Goal: Check status: Check status

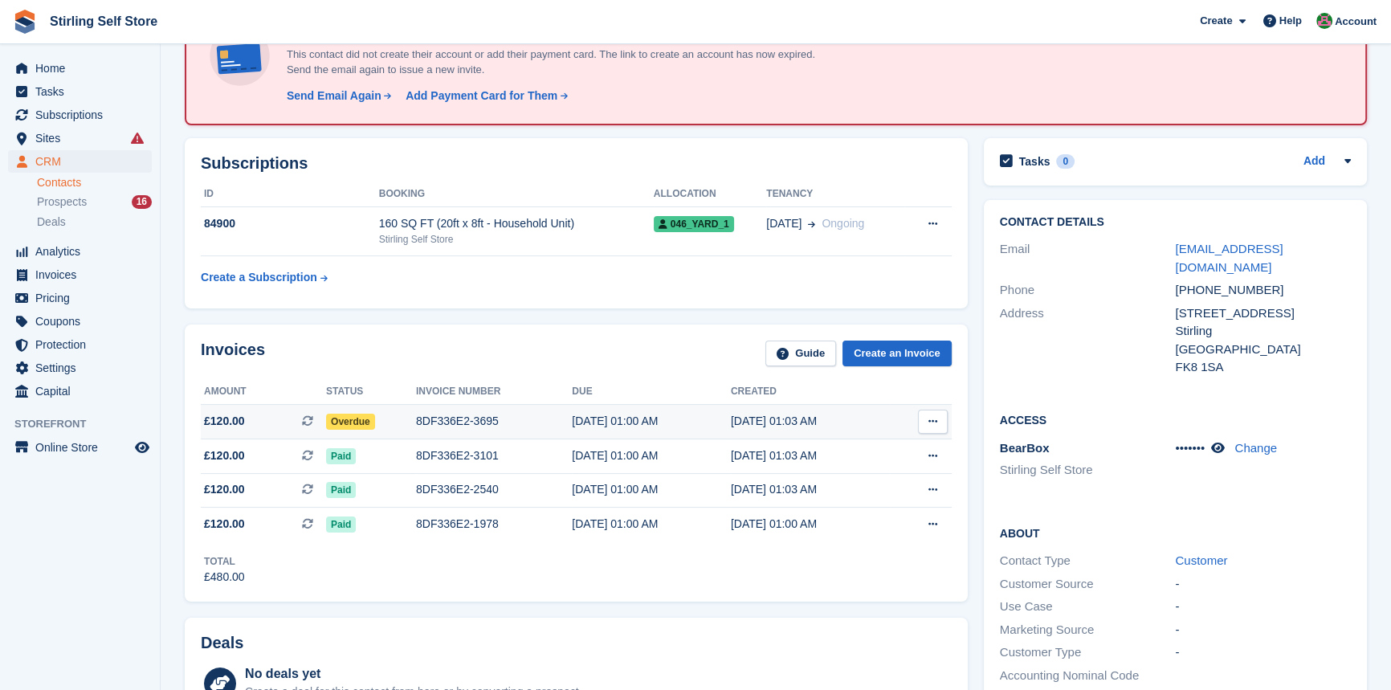
scroll to position [145, 0]
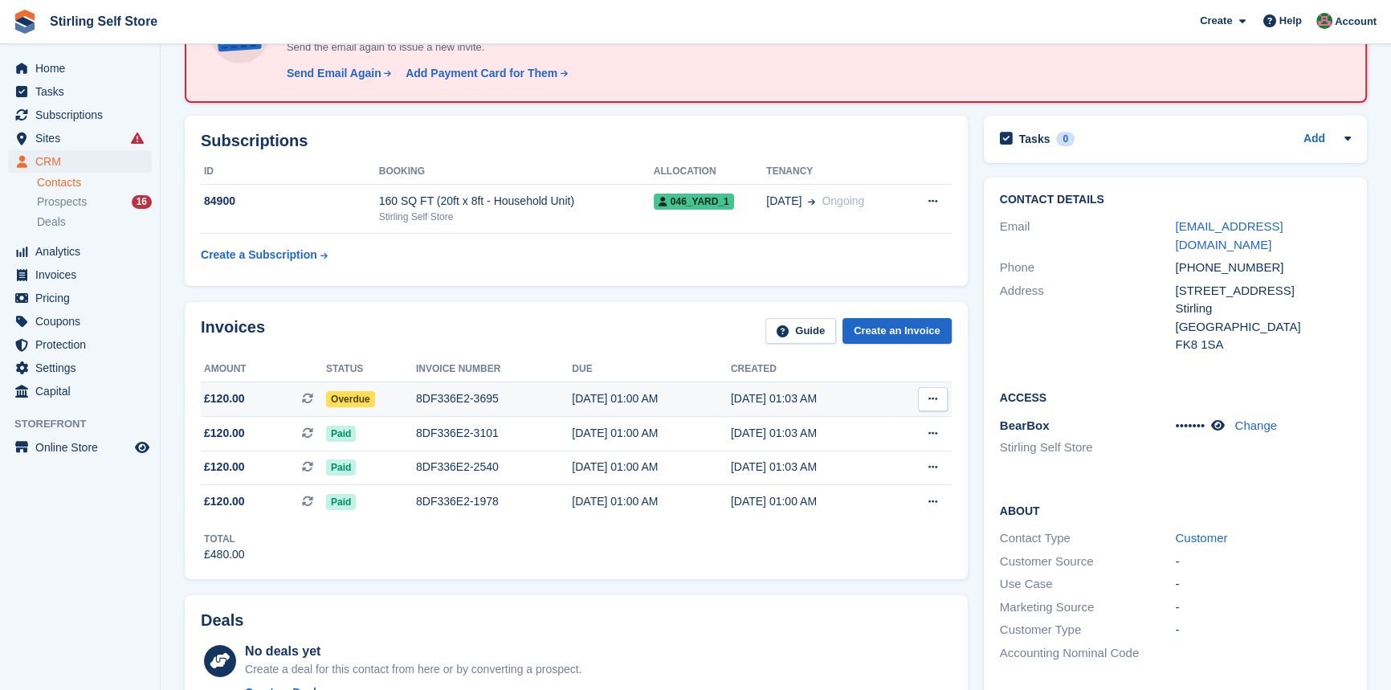
click at [468, 398] on div "8DF336E2-3695" at bounding box center [494, 398] width 156 height 17
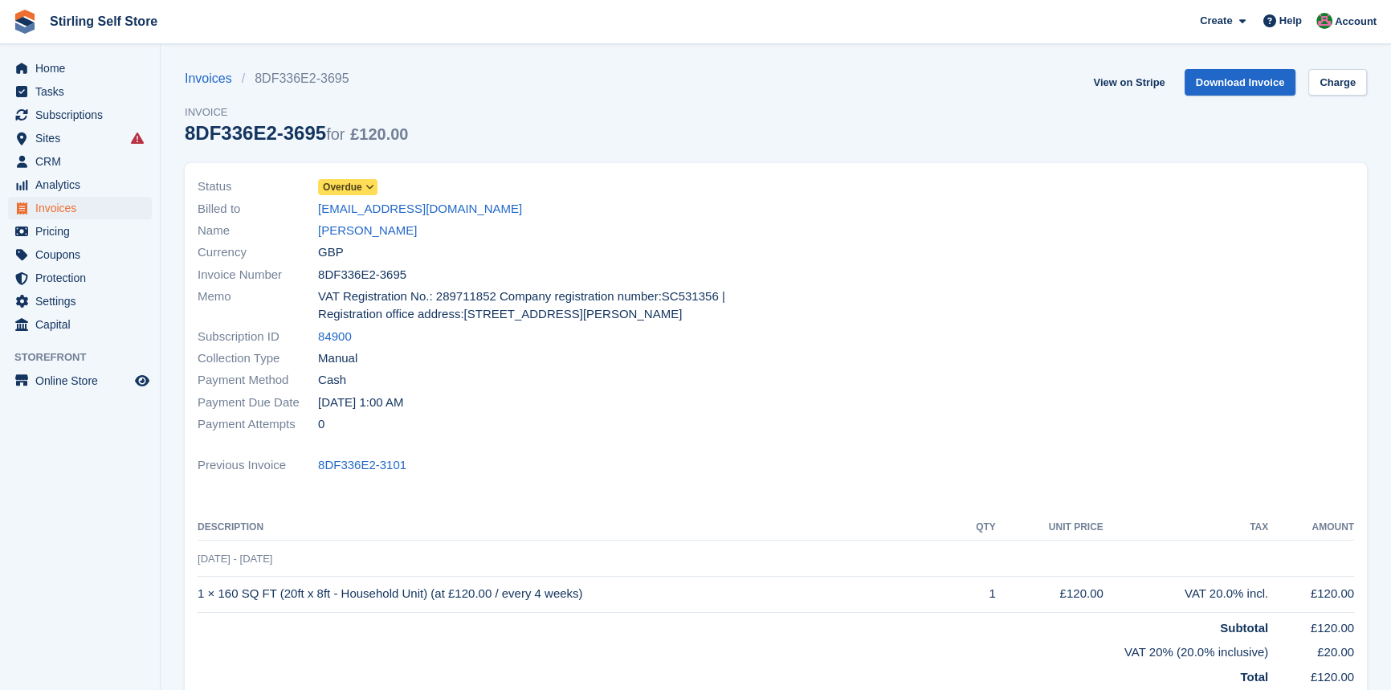
click at [370, 184] on icon at bounding box center [370, 187] width 9 height 10
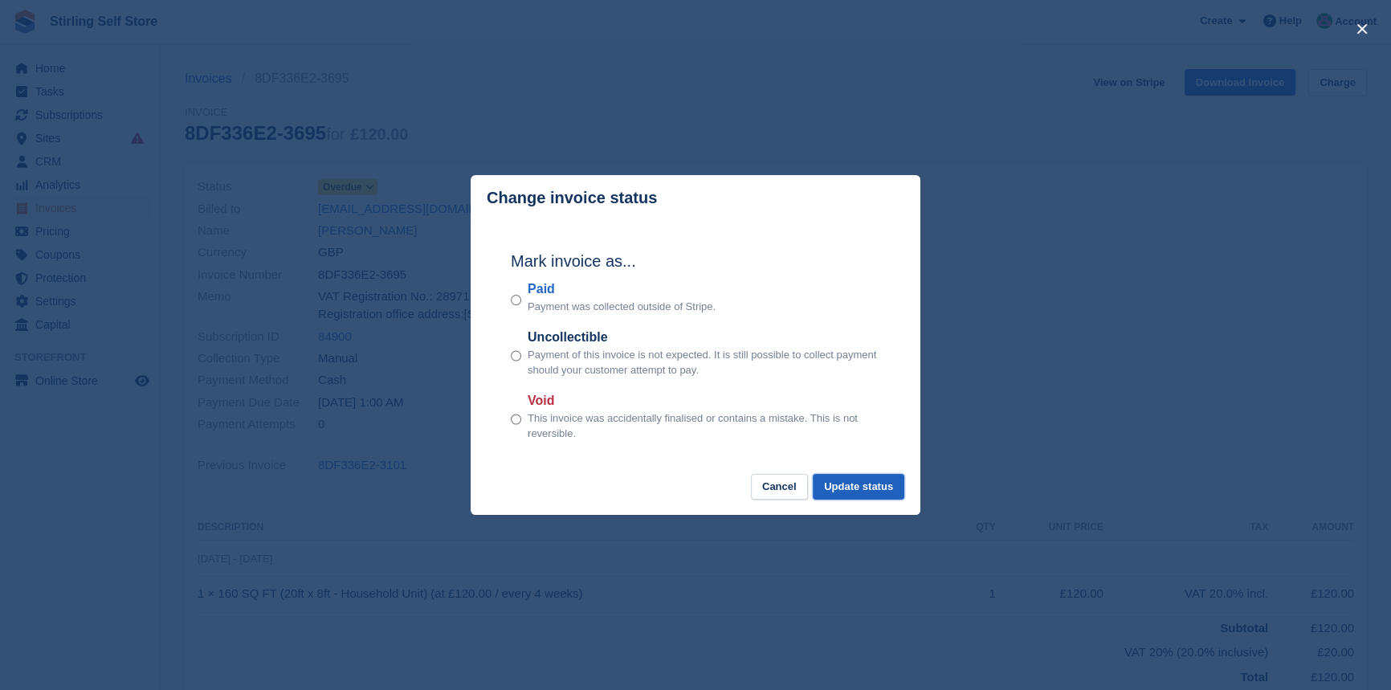
click at [852, 488] on button "Update status" at bounding box center [859, 487] width 92 height 27
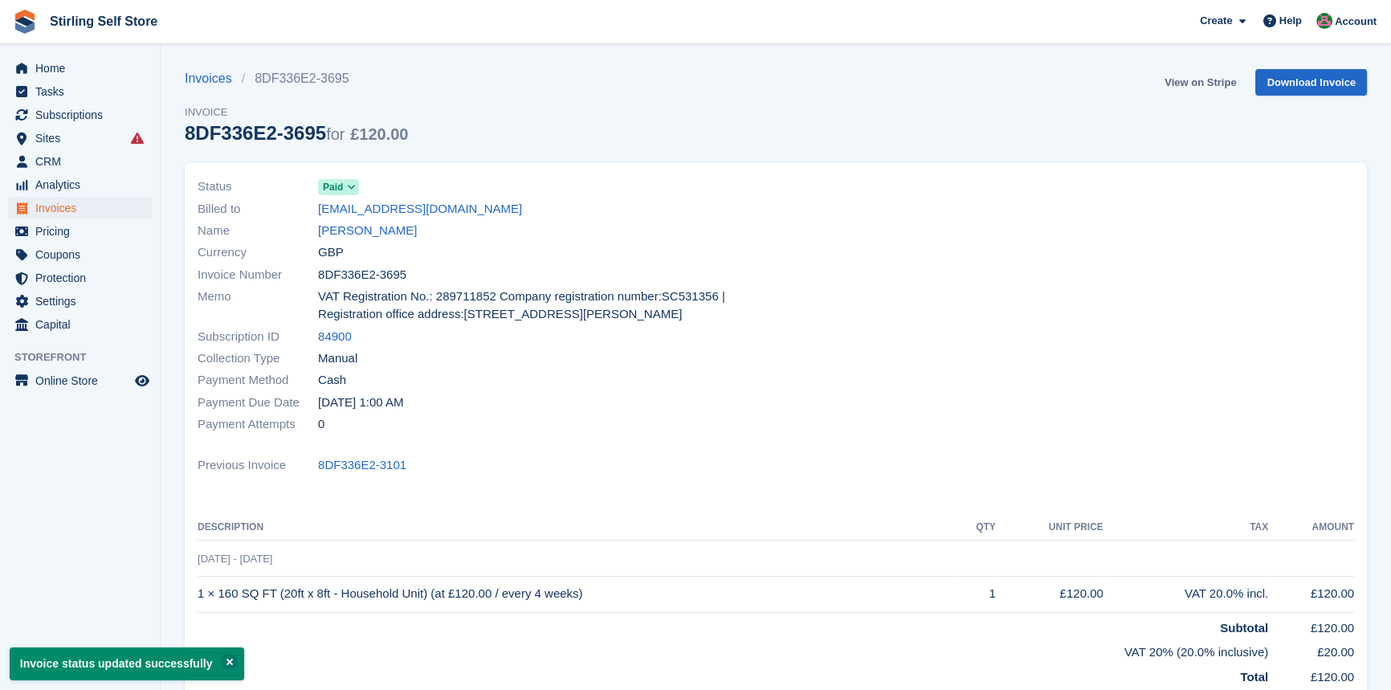
click at [1194, 82] on link "View on Stripe" at bounding box center [1200, 82] width 84 height 27
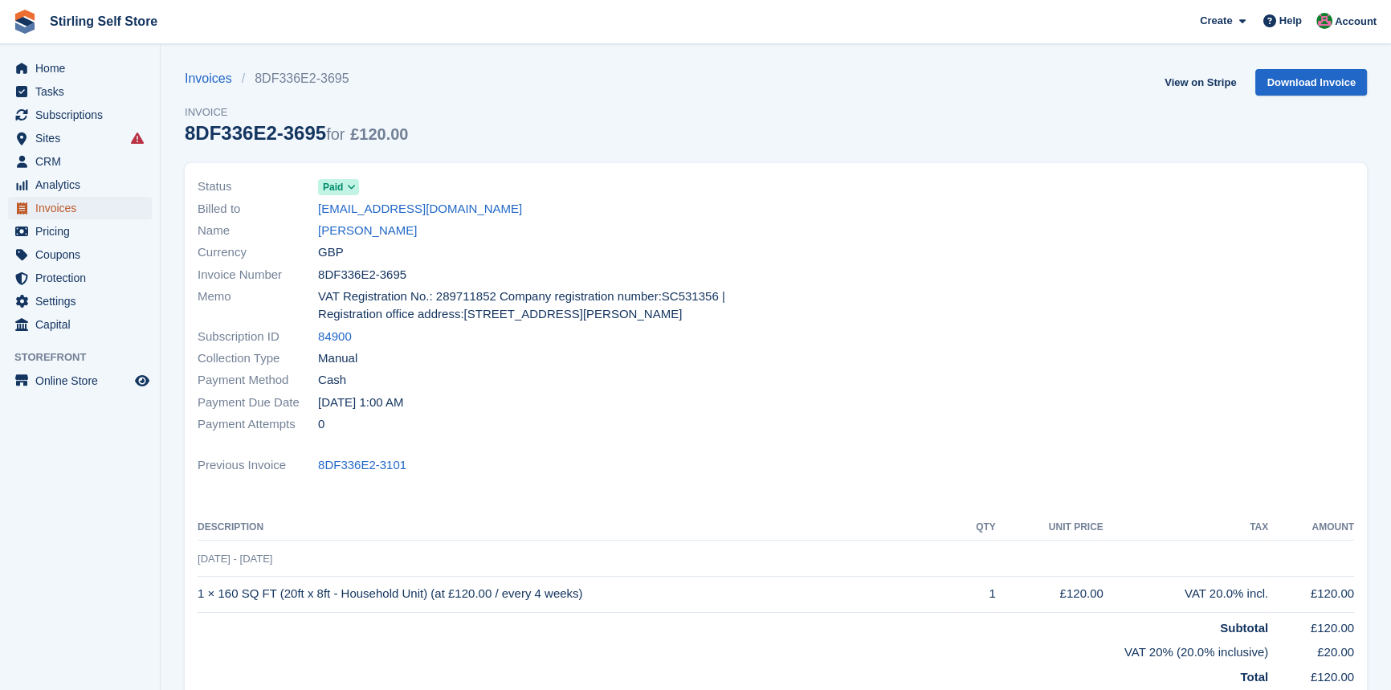
click at [77, 209] on span "Invoices" at bounding box center [83, 208] width 96 height 22
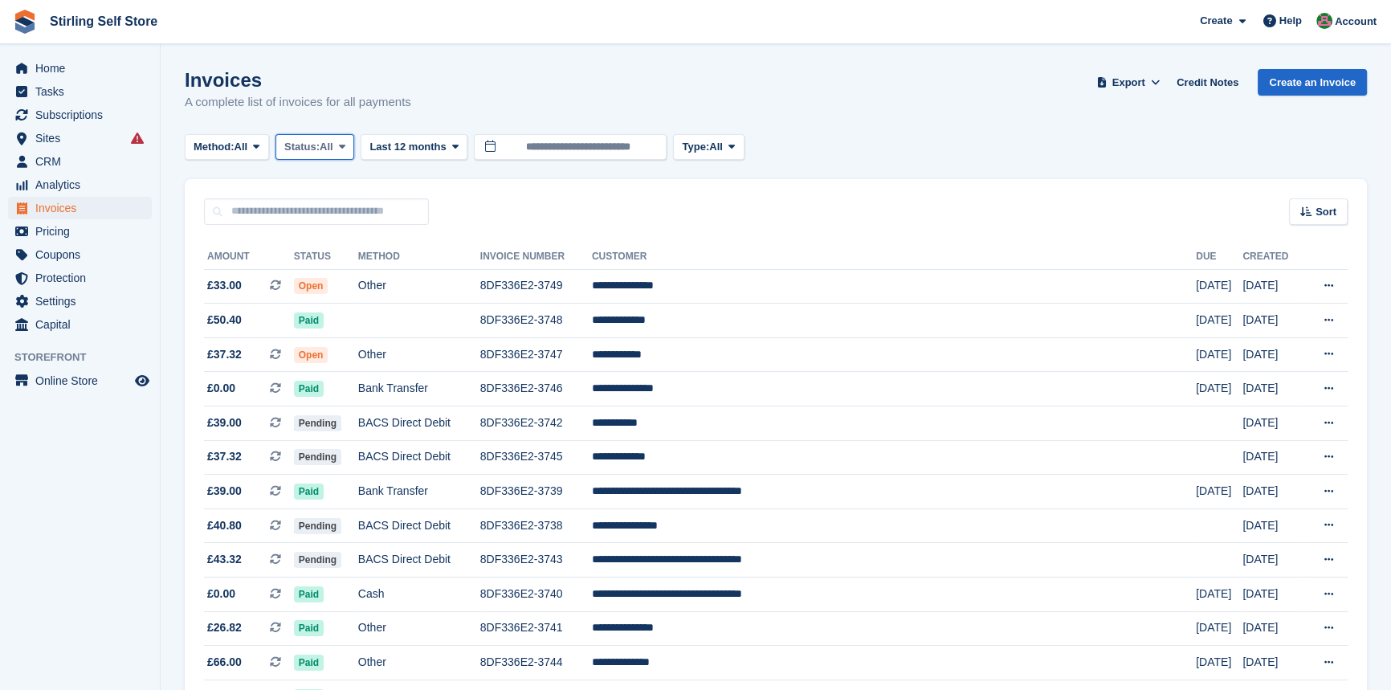
click at [345, 143] on icon at bounding box center [342, 146] width 6 height 10
click at [337, 276] on link "Open" at bounding box center [353, 271] width 140 height 29
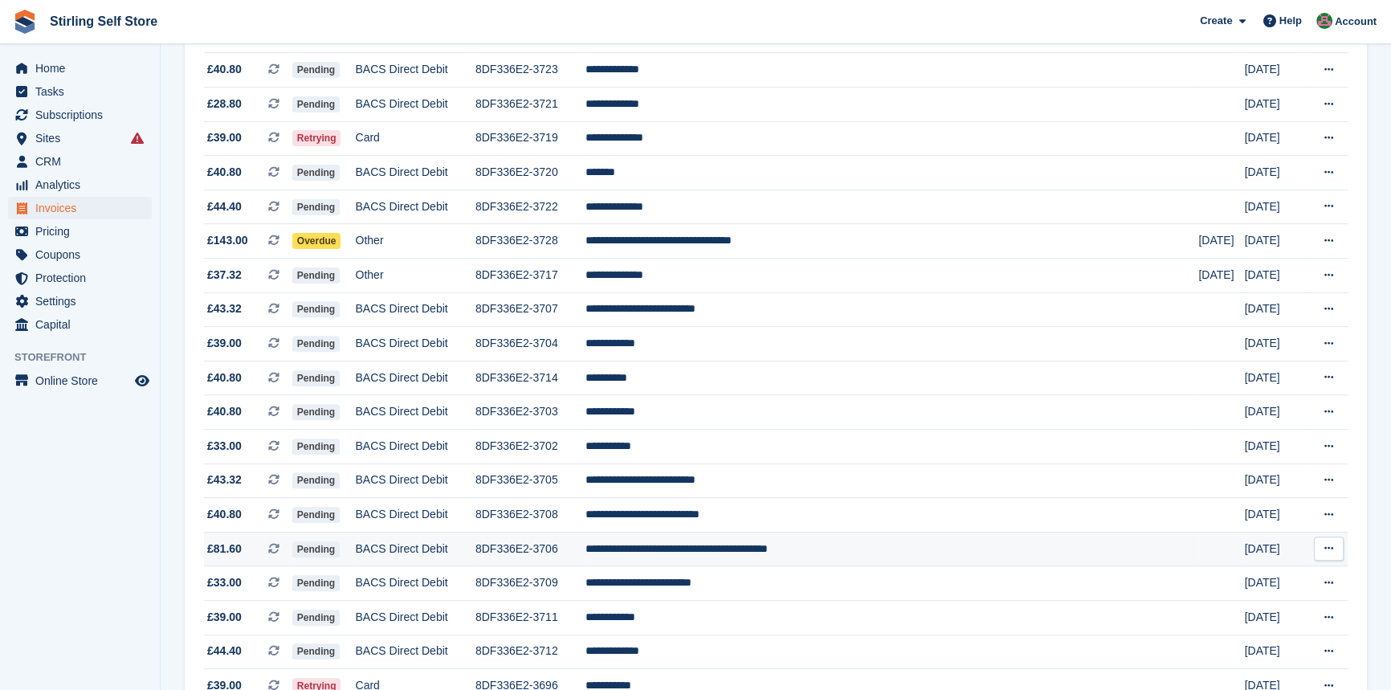
scroll to position [584, 0]
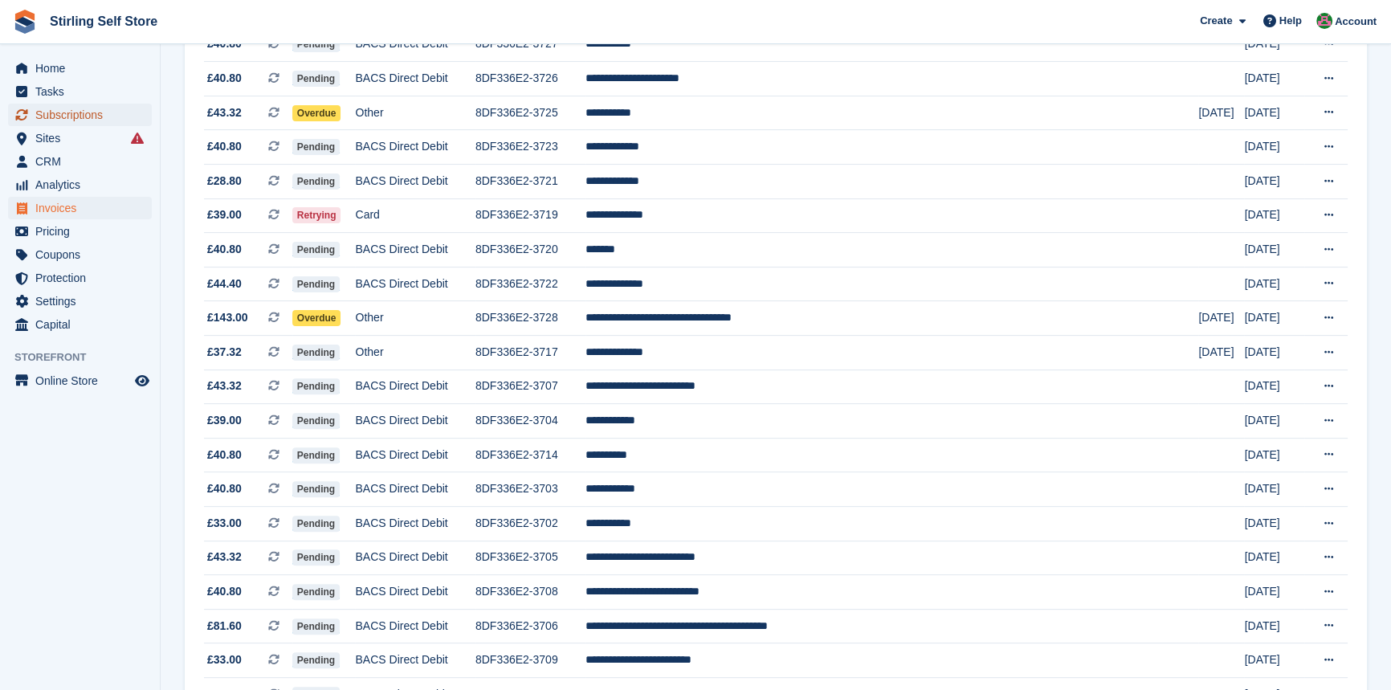
click at [84, 117] on span "Subscriptions" at bounding box center [83, 115] width 96 height 22
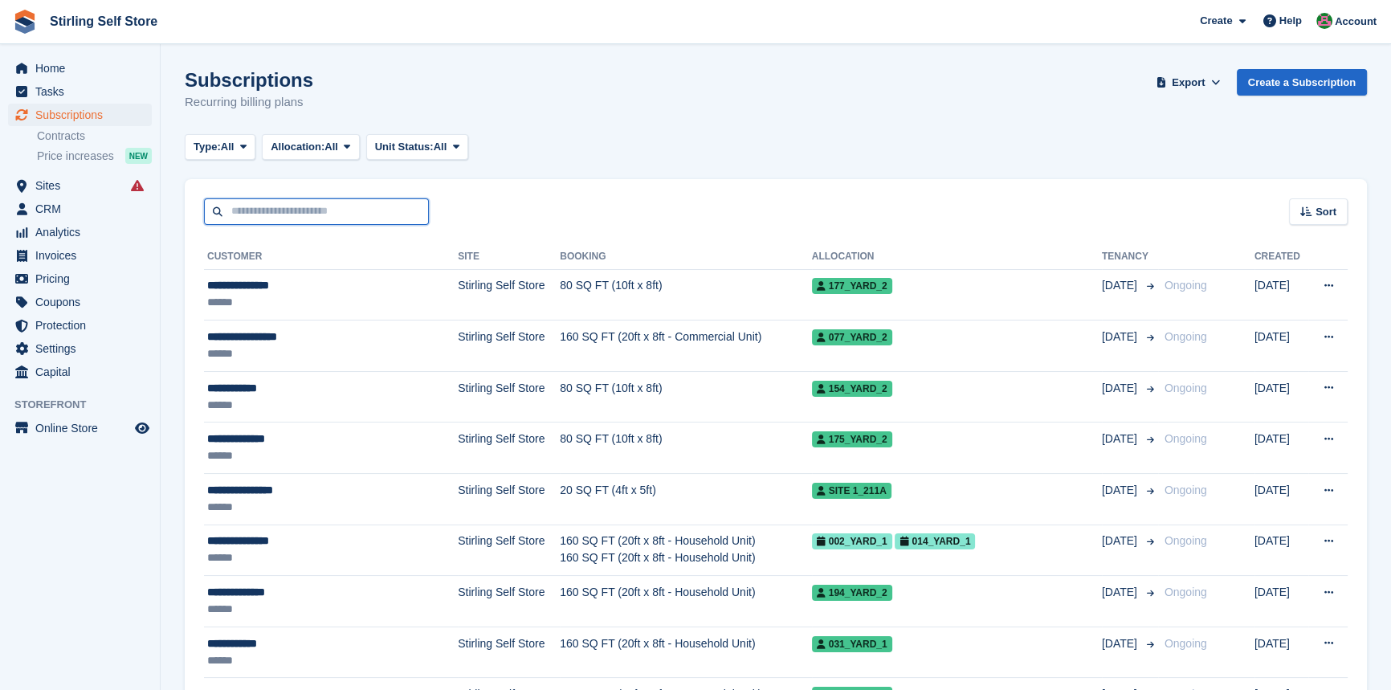
click at [285, 206] on input "text" at bounding box center [316, 211] width 225 height 27
type input "*****"
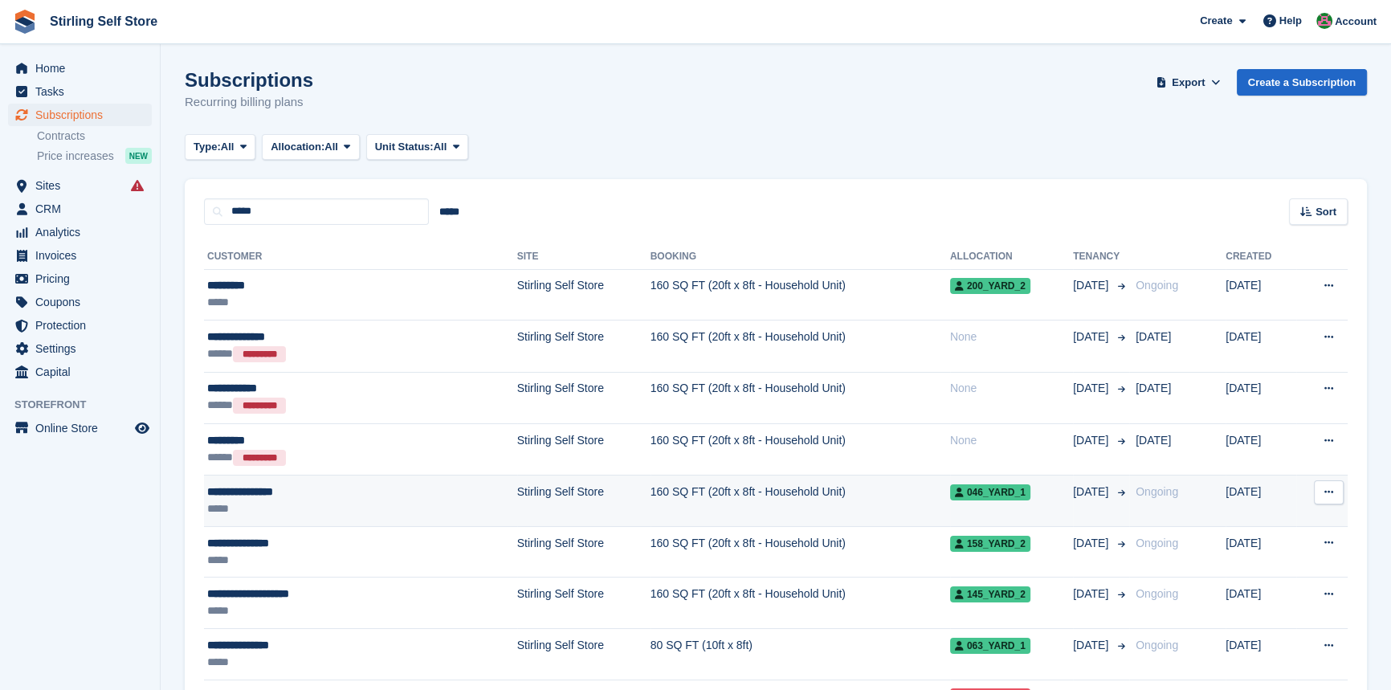
click at [517, 493] on td "Stirling Self Store" at bounding box center [583, 501] width 133 height 51
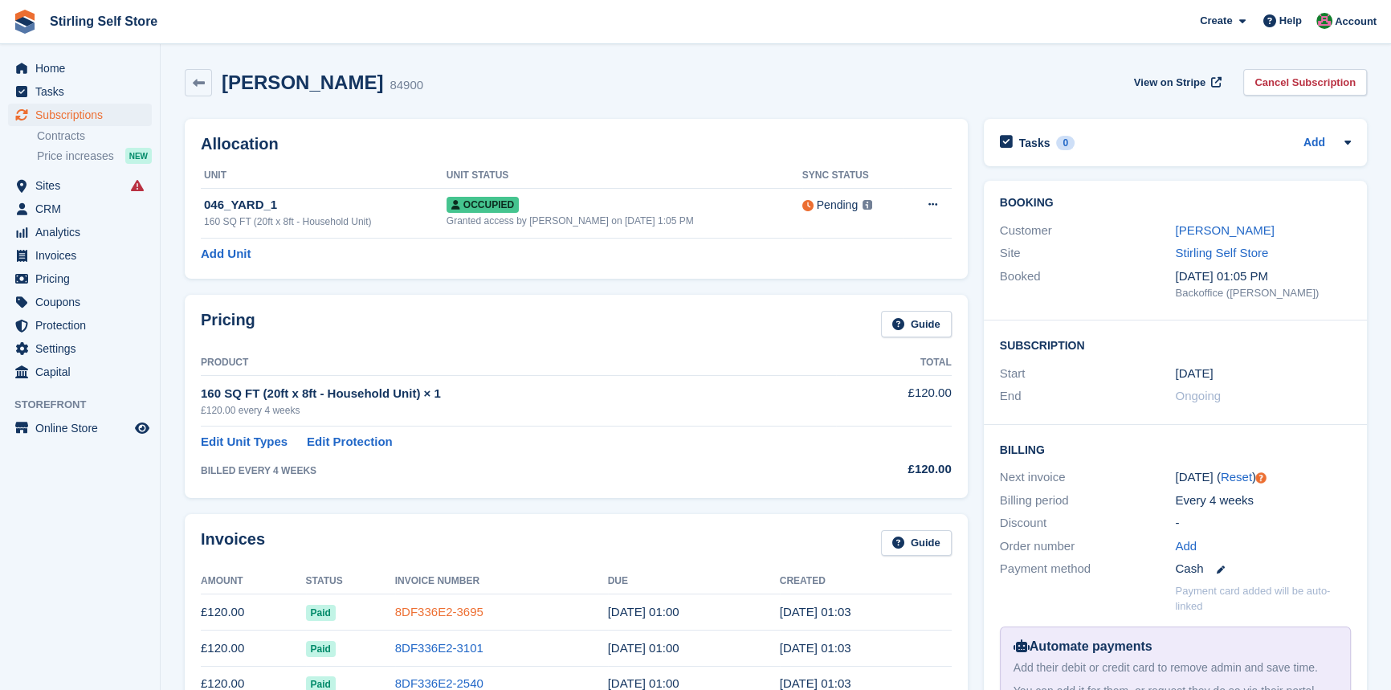
click at [436, 608] on link "8DF336E2-3695" at bounding box center [439, 612] width 88 height 14
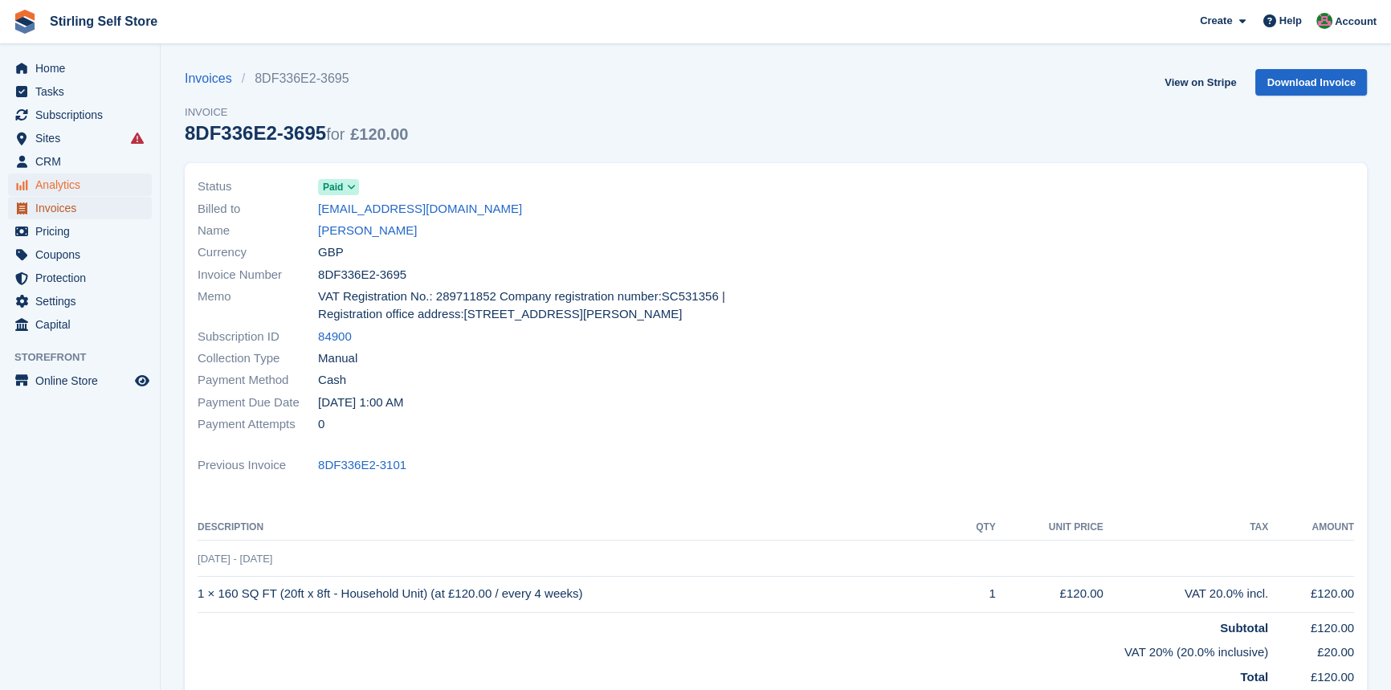
drag, startPoint x: 77, startPoint y: 204, endPoint x: 119, endPoint y: 192, distance: 43.5
click at [77, 204] on span "Invoices" at bounding box center [83, 208] width 96 height 22
